Goal: Check status

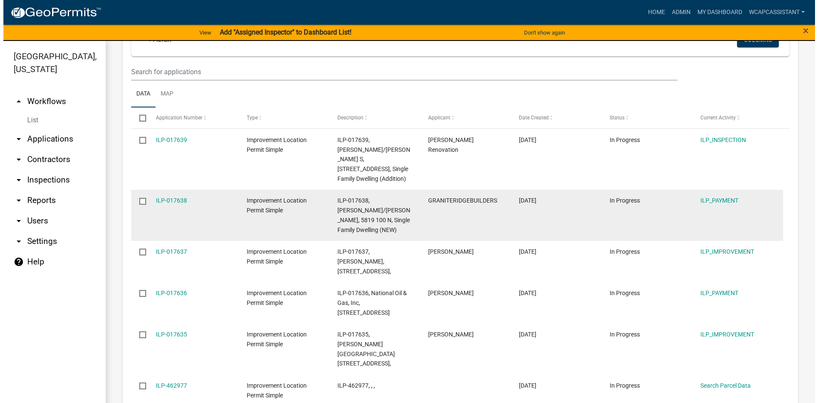
scroll to position [341, 0]
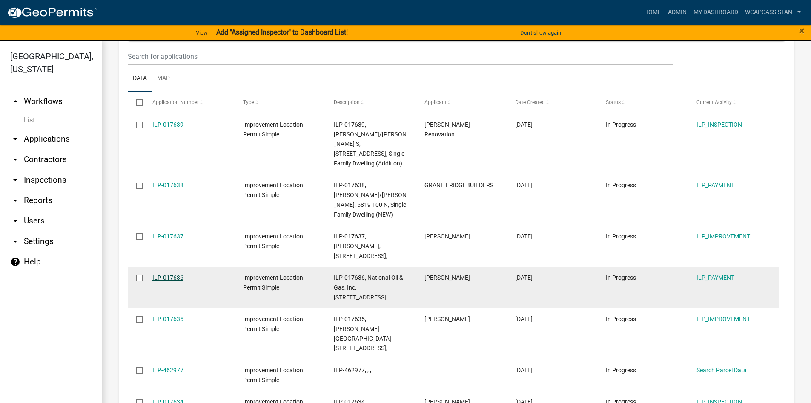
click at [167, 274] on link "ILP-017636" at bounding box center [167, 277] width 31 height 7
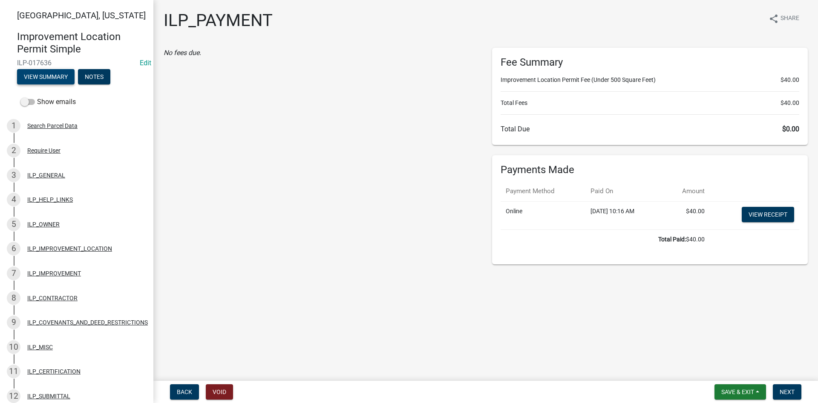
click at [50, 76] on button "View Summary" at bounding box center [46, 76] width 58 height 15
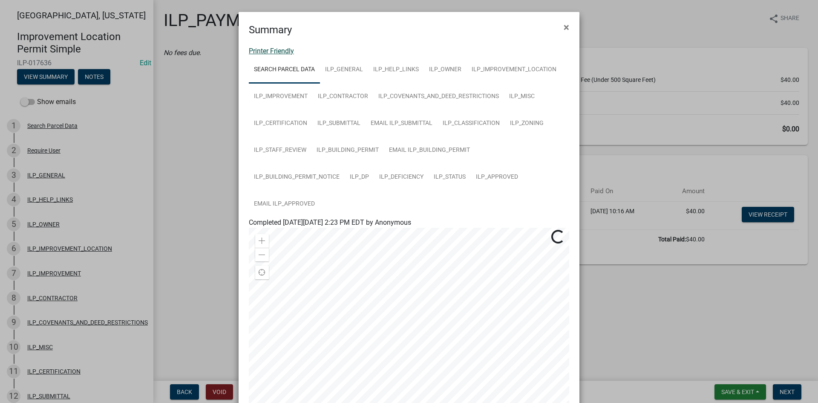
click at [273, 52] on link "Printer Friendly" at bounding box center [271, 51] width 45 height 8
click at [564, 26] on span "×" at bounding box center [567, 27] width 6 height 12
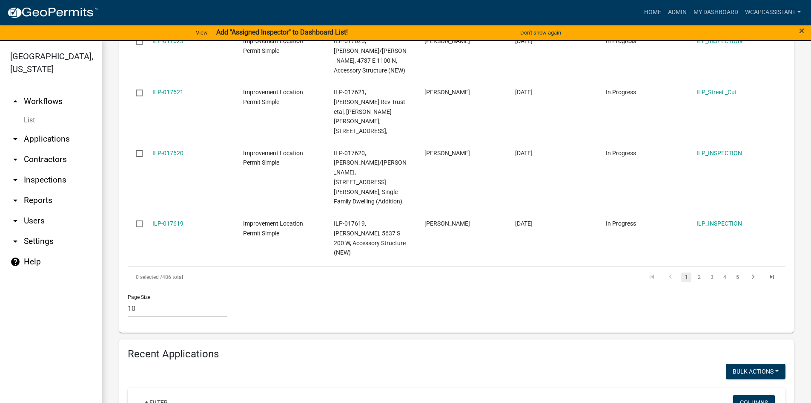
scroll to position [596, 0]
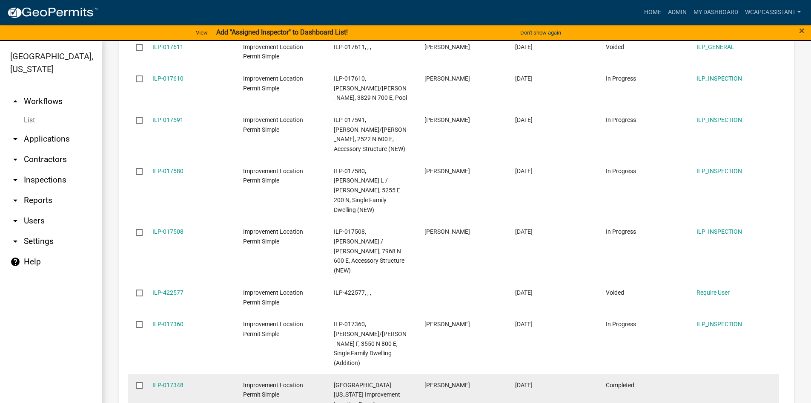
scroll to position [1051, 0]
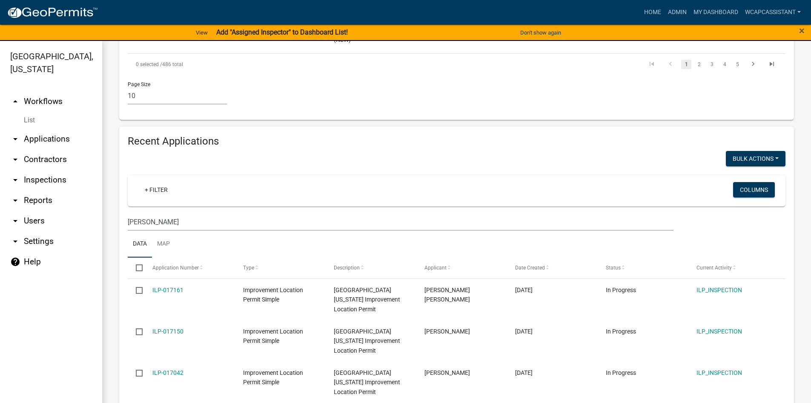
scroll to position [786, 0]
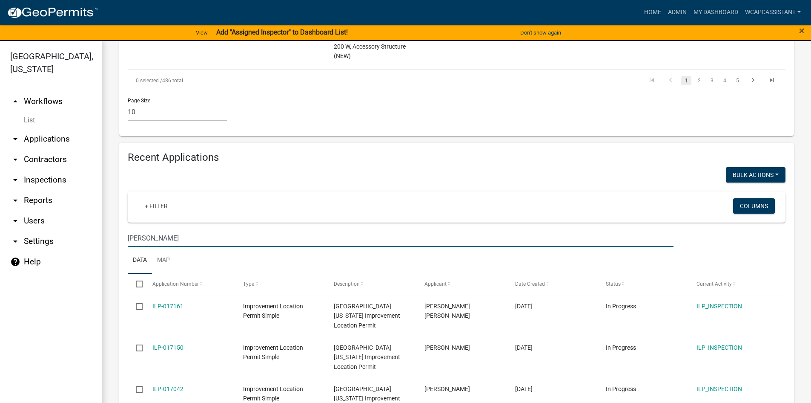
drag, startPoint x: 150, startPoint y: 110, endPoint x: 0, endPoint y: 118, distance: 150.1
click at [0, 118] on div "[GEOGRAPHIC_DATA], [US_STATE] arrow_drop_up Workflows List arrow_drop_down Appl…" at bounding box center [405, 227] width 811 height 372
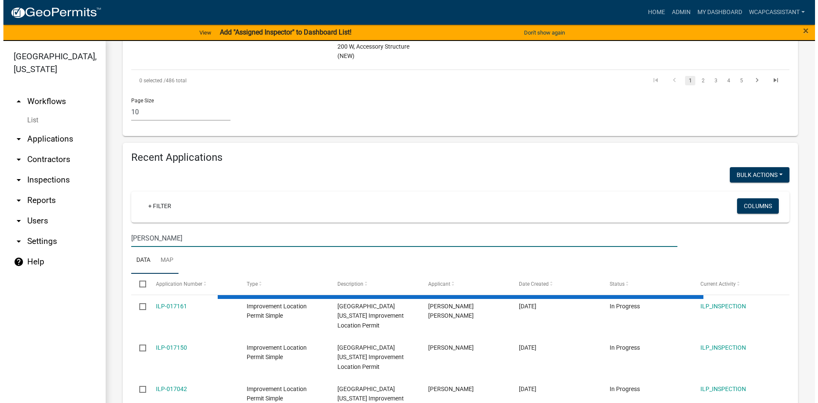
scroll to position [624, 0]
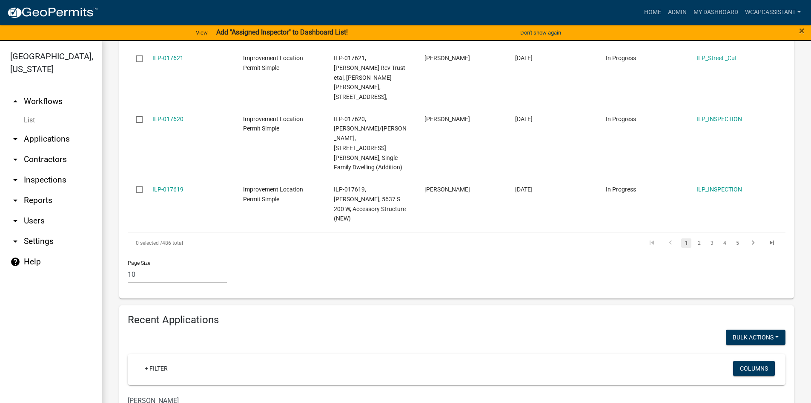
type input "[PERSON_NAME]"
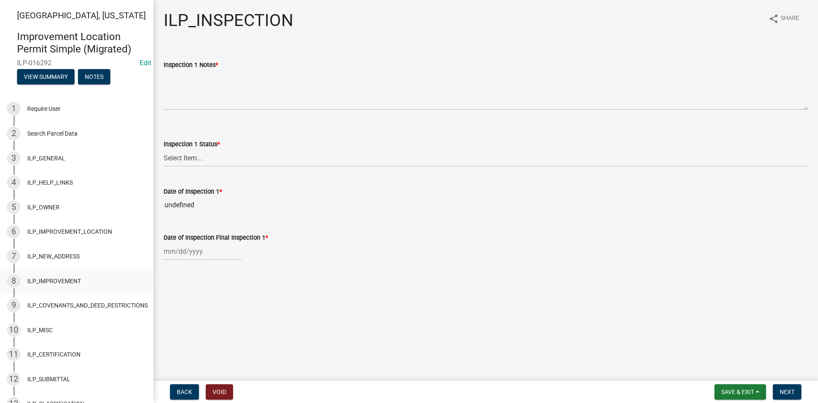
click at [59, 276] on div "8 ILP_IMPROVEMENT" at bounding box center [73, 281] width 133 height 14
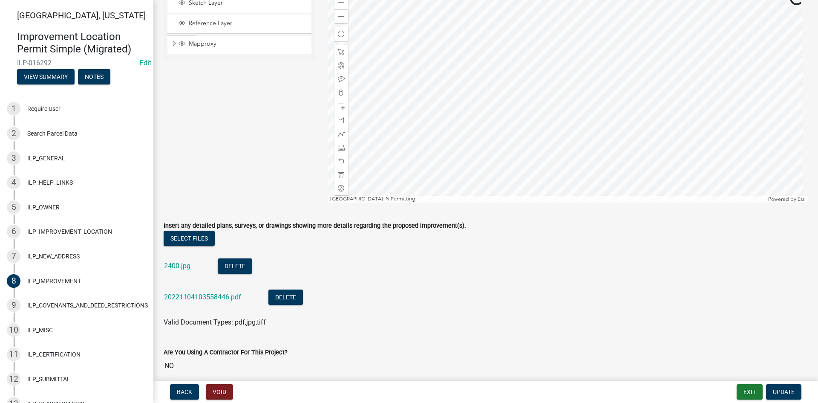
scroll to position [85, 0]
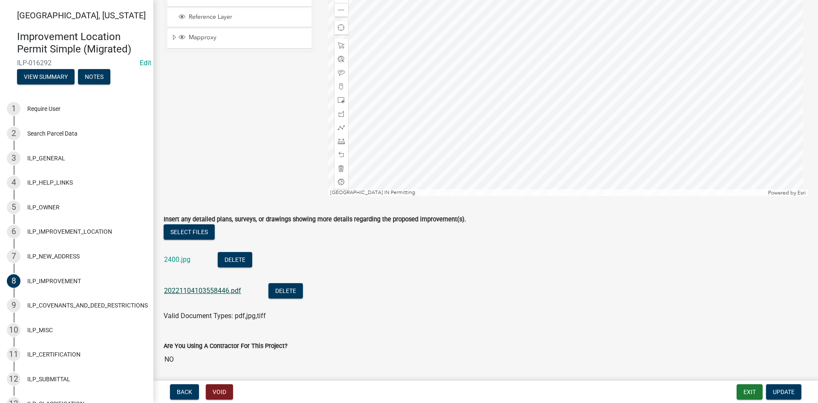
click at [198, 291] on link "20221104103558446.pdf" at bounding box center [202, 290] width 77 height 8
click at [178, 260] on link "2400.jpg" at bounding box center [177, 259] width 26 height 8
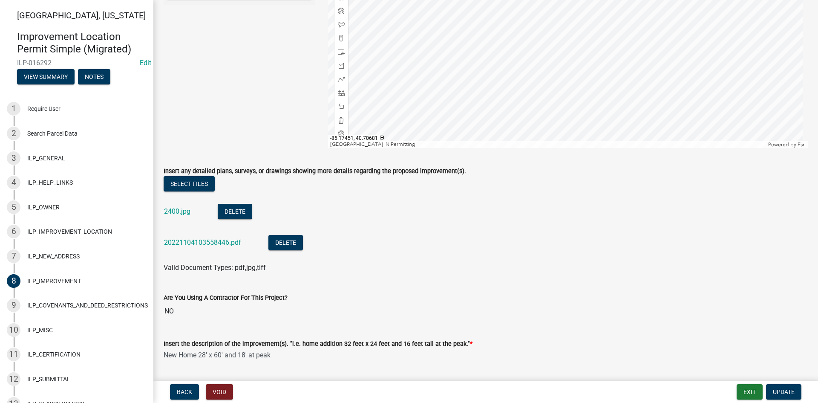
scroll to position [128, 0]
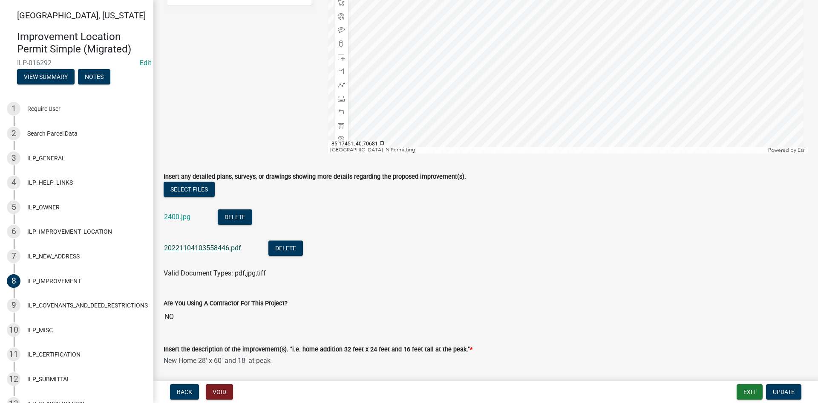
click at [202, 247] on link "20221104103558446.pdf" at bounding box center [202, 248] width 77 height 8
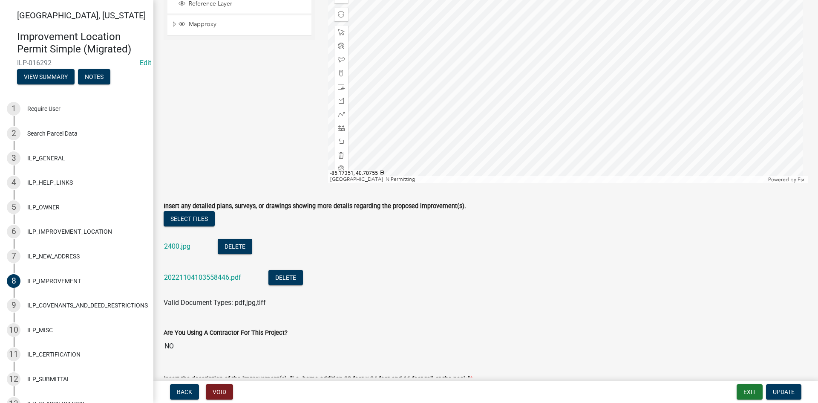
scroll to position [85, 0]
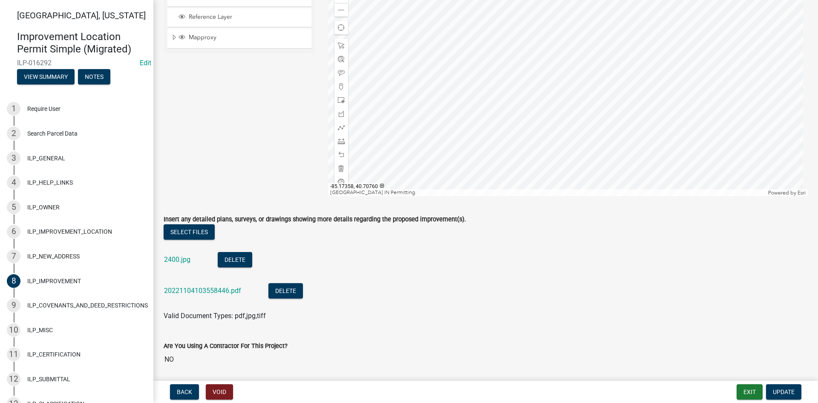
click at [468, 147] on div at bounding box center [568, 89] width 480 height 213
click at [176, 260] on link "2400.jpg" at bounding box center [177, 259] width 26 height 8
